Goal: Information Seeking & Learning: Learn about a topic

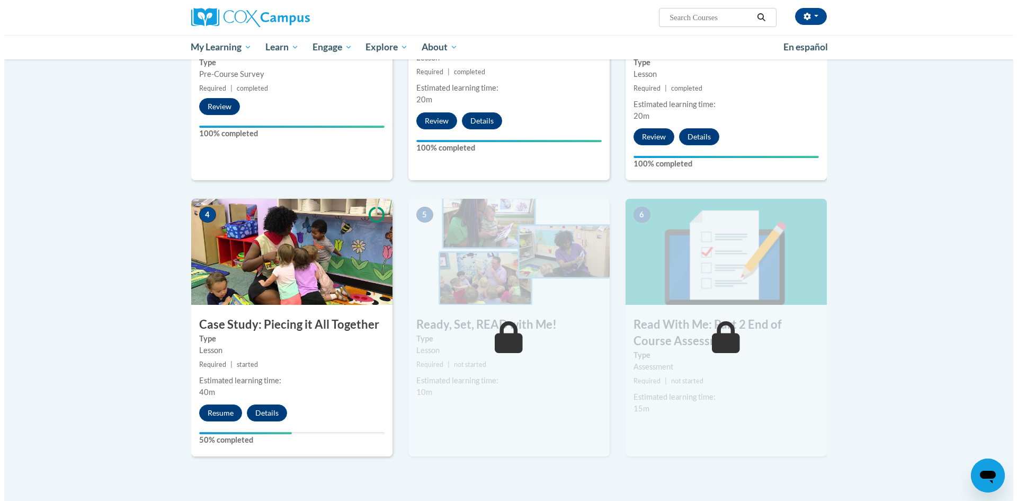
scroll to position [477, 0]
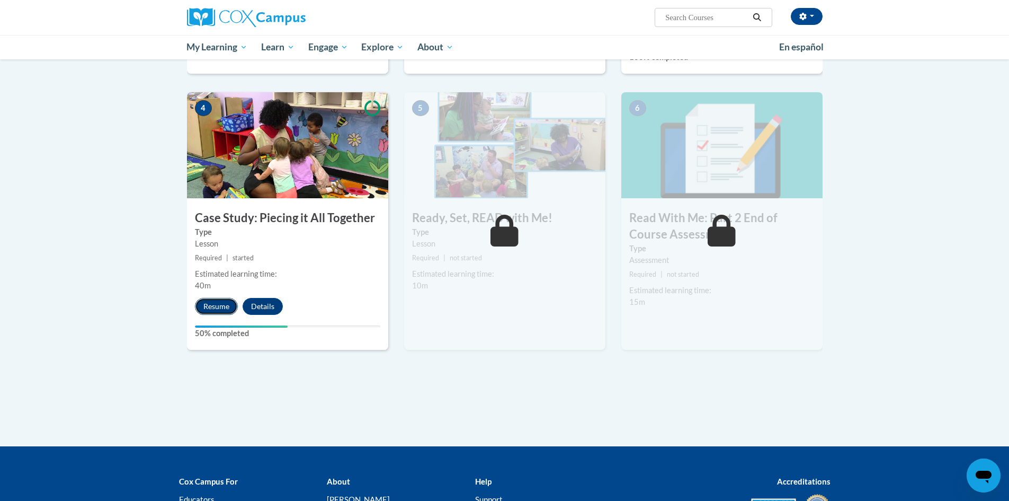
click at [214, 307] on button "Resume" at bounding box center [216, 306] width 43 height 17
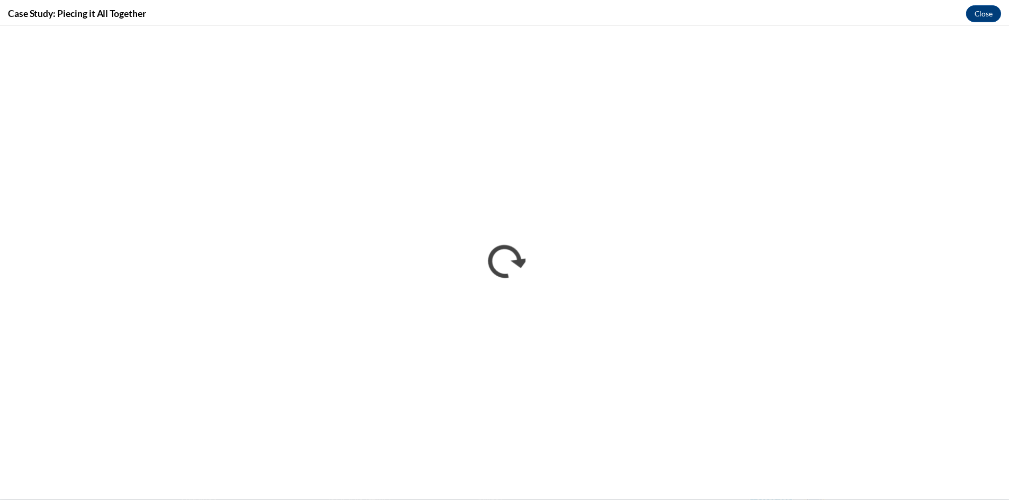
scroll to position [0, 0]
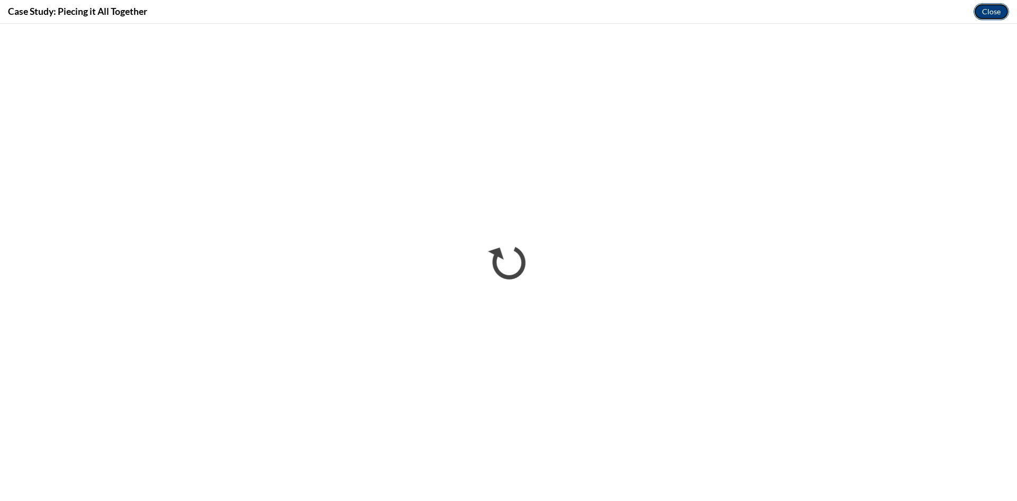
click at [998, 13] on button "Close" at bounding box center [992, 11] width 36 height 17
